Goal: Transaction & Acquisition: Book appointment/travel/reservation

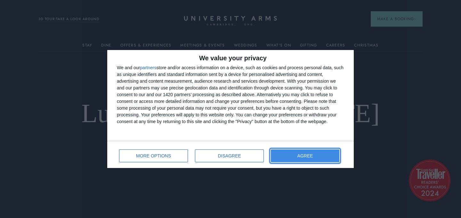
click at [301, 155] on span "AGREE" at bounding box center [306, 155] width 16 height 4
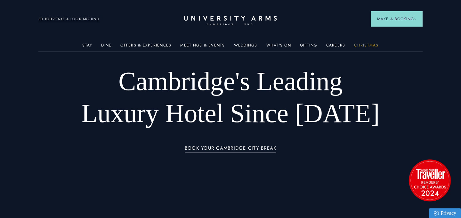
click at [367, 43] on link "Christmas" at bounding box center [366, 47] width 24 height 8
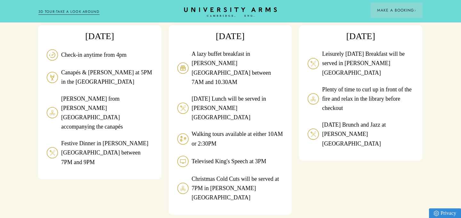
scroll to position [637, 0]
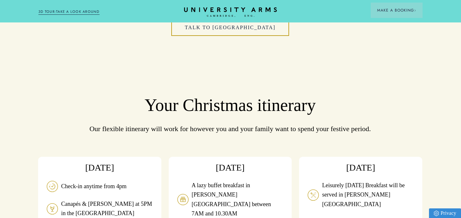
scroll to position [483, 0]
